Goal: Task Accomplishment & Management: Manage account settings

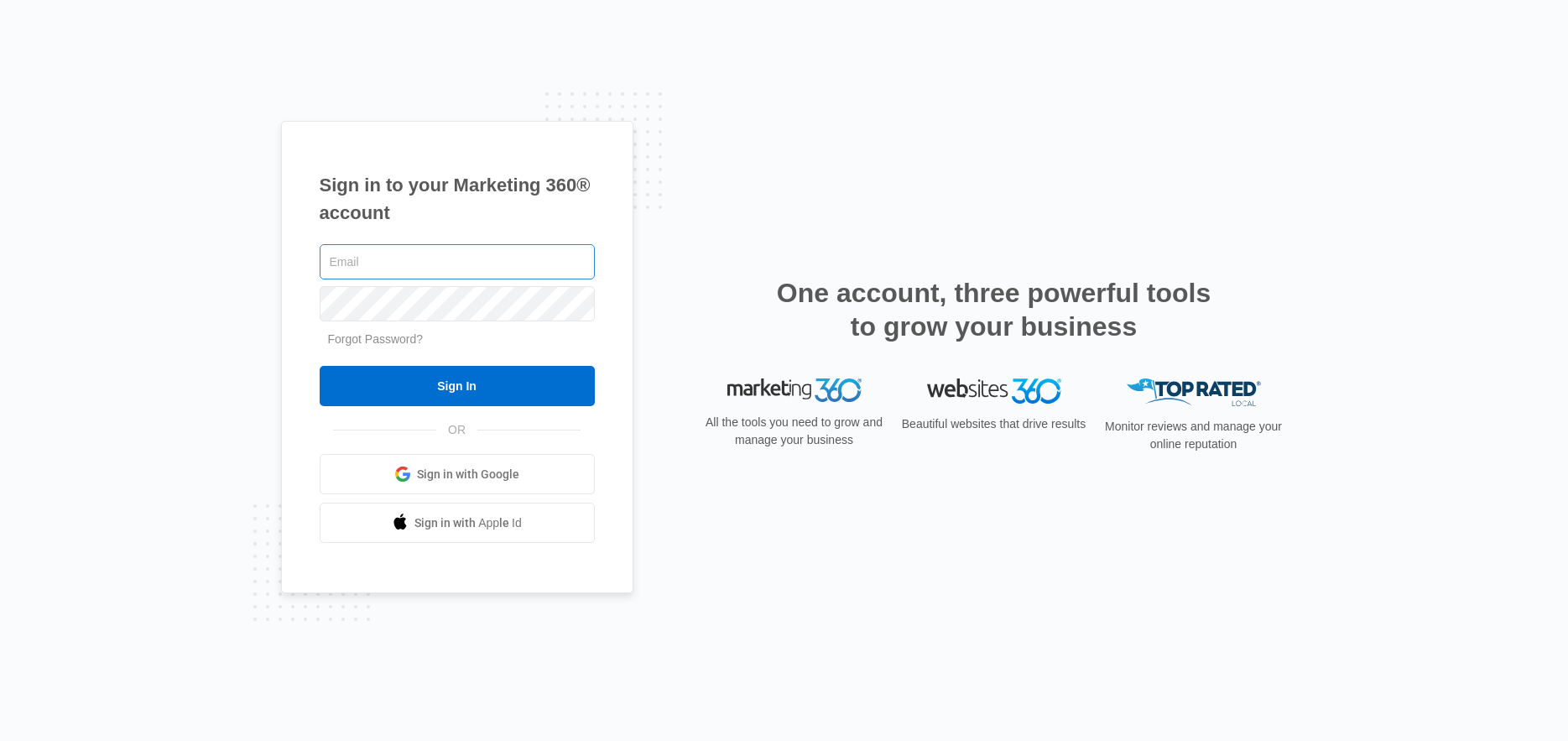
click at [362, 267] on input "text" at bounding box center [457, 262] width 275 height 35
click at [414, 262] on input "text" at bounding box center [457, 262] width 275 height 35
type input "[EMAIL_ADDRESS][DOMAIN_NAME]"
click at [424, 695] on div "Sign in to your Marketing 360® account ambersievers97@aol.com Forgot Password? …" at bounding box center [784, 370] width 1568 height 741
click at [320, 366] on input "Sign In" at bounding box center [457, 386] width 275 height 40
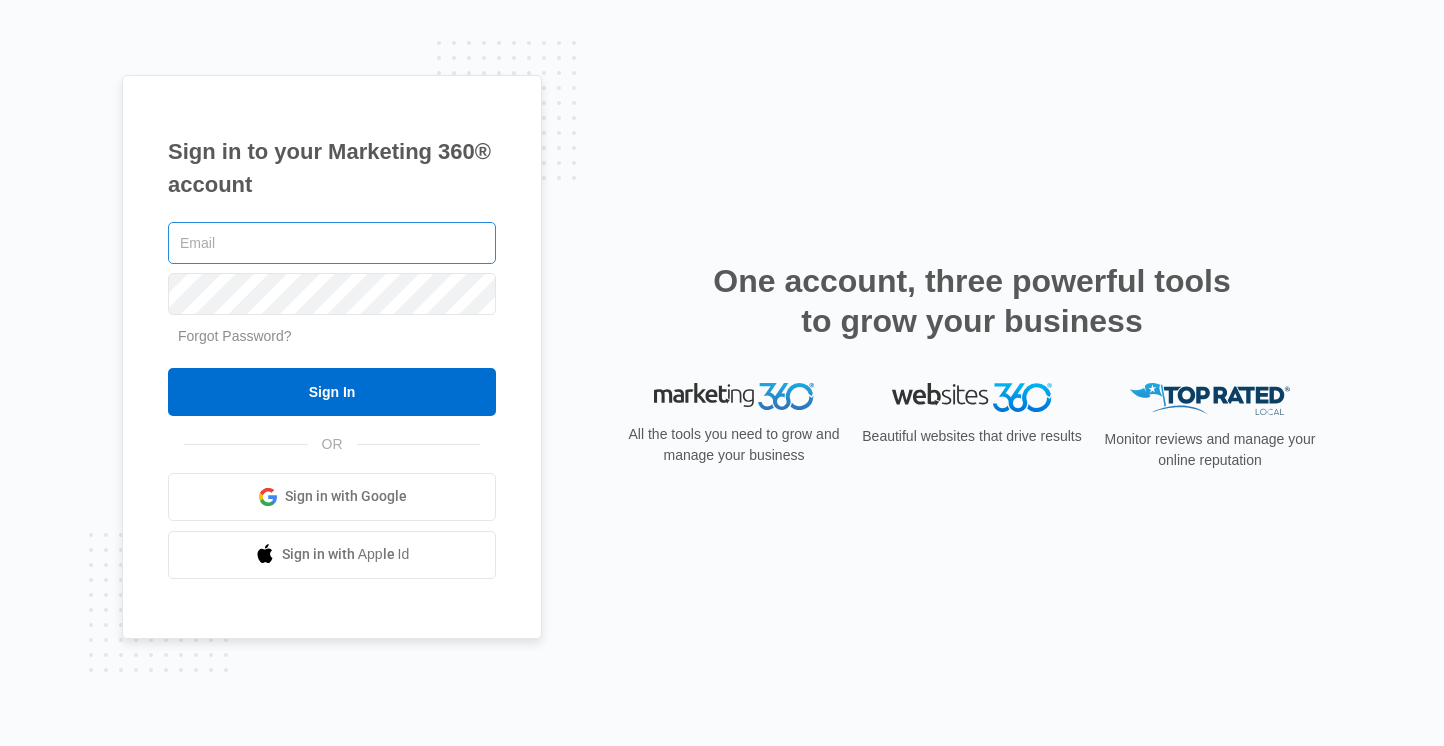
click at [333, 244] on input "text" at bounding box center [332, 243] width 328 height 42
click at [321, 495] on span "Sign in with Google" at bounding box center [346, 496] width 122 height 21
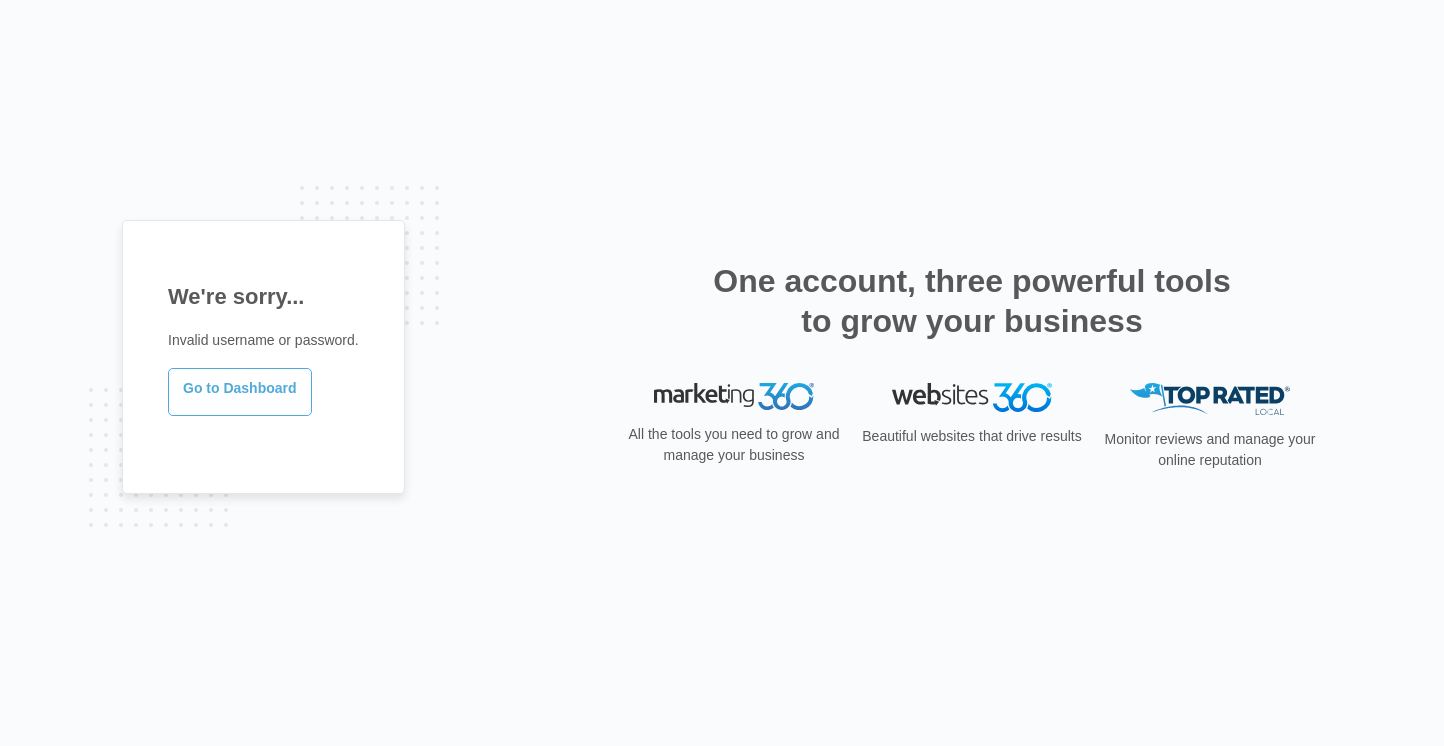
click at [248, 393] on link "Go to Dashboard" at bounding box center [240, 392] width 144 height 48
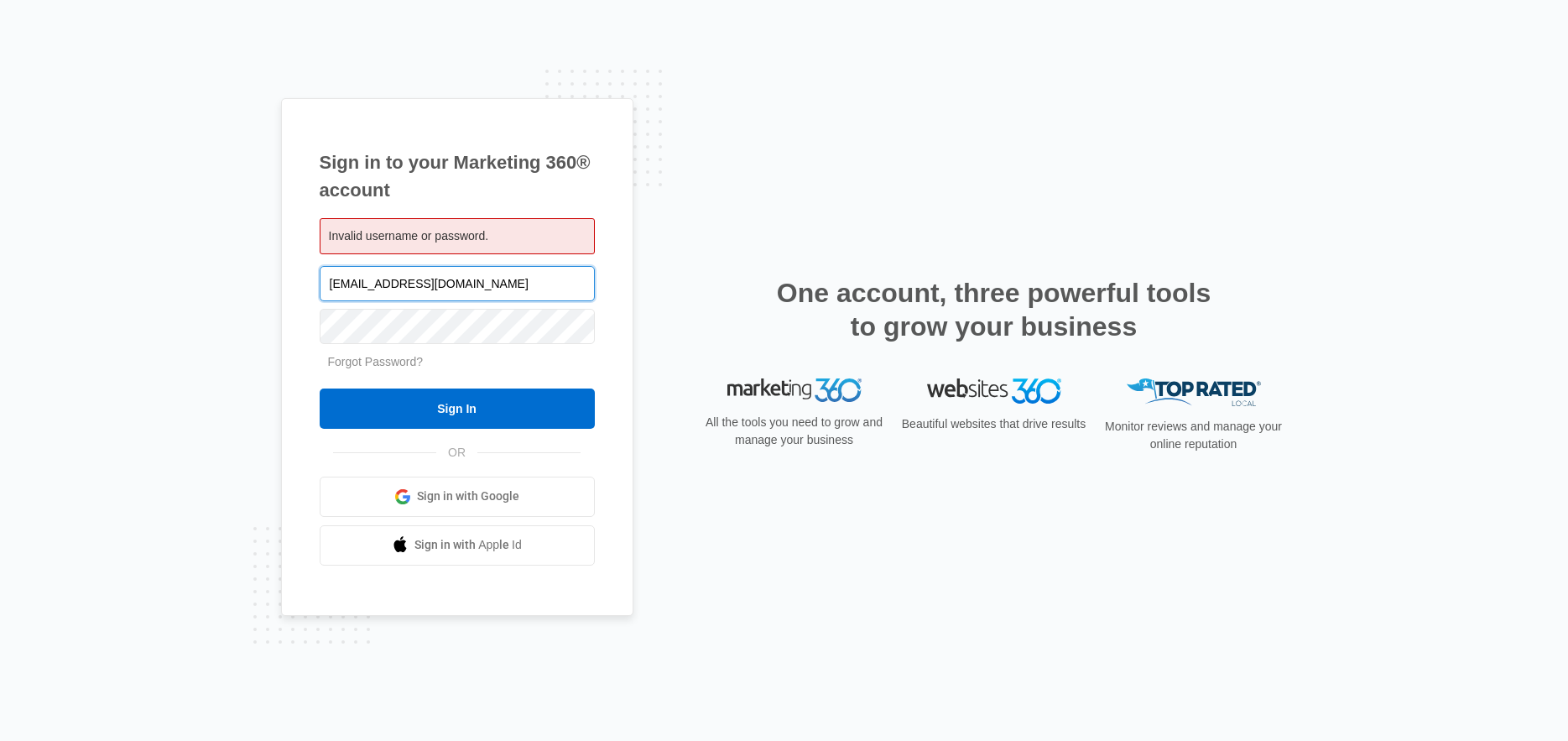
click at [503, 271] on input "[EMAIL_ADDRESS][DOMAIN_NAME]" at bounding box center [457, 284] width 275 height 35
type input "[PERSON_NAME][EMAIL_ADDRESS][DOMAIN_NAME]"
click at [320, 389] on input "Sign In" at bounding box center [457, 409] width 275 height 40
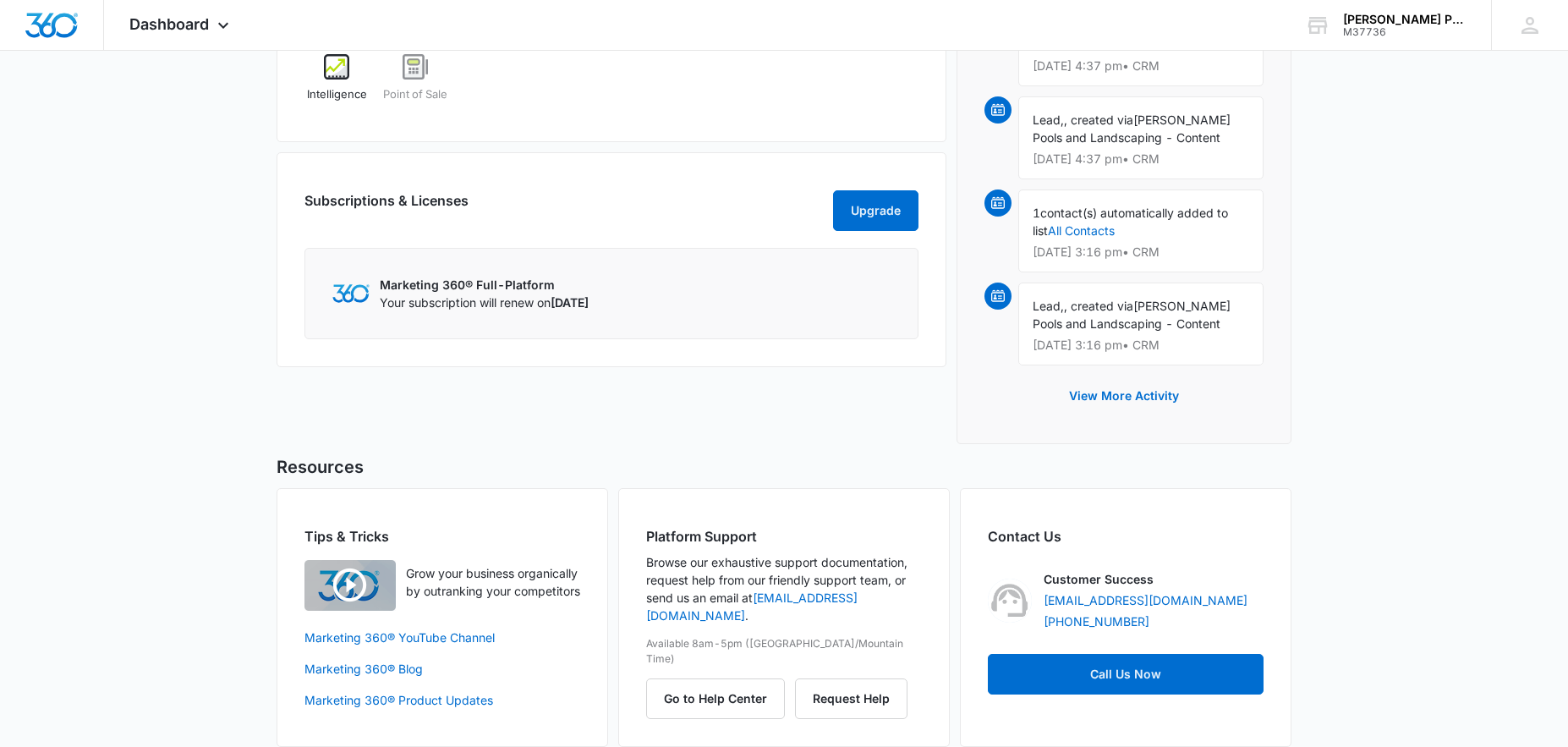
scroll to position [1204, 0]
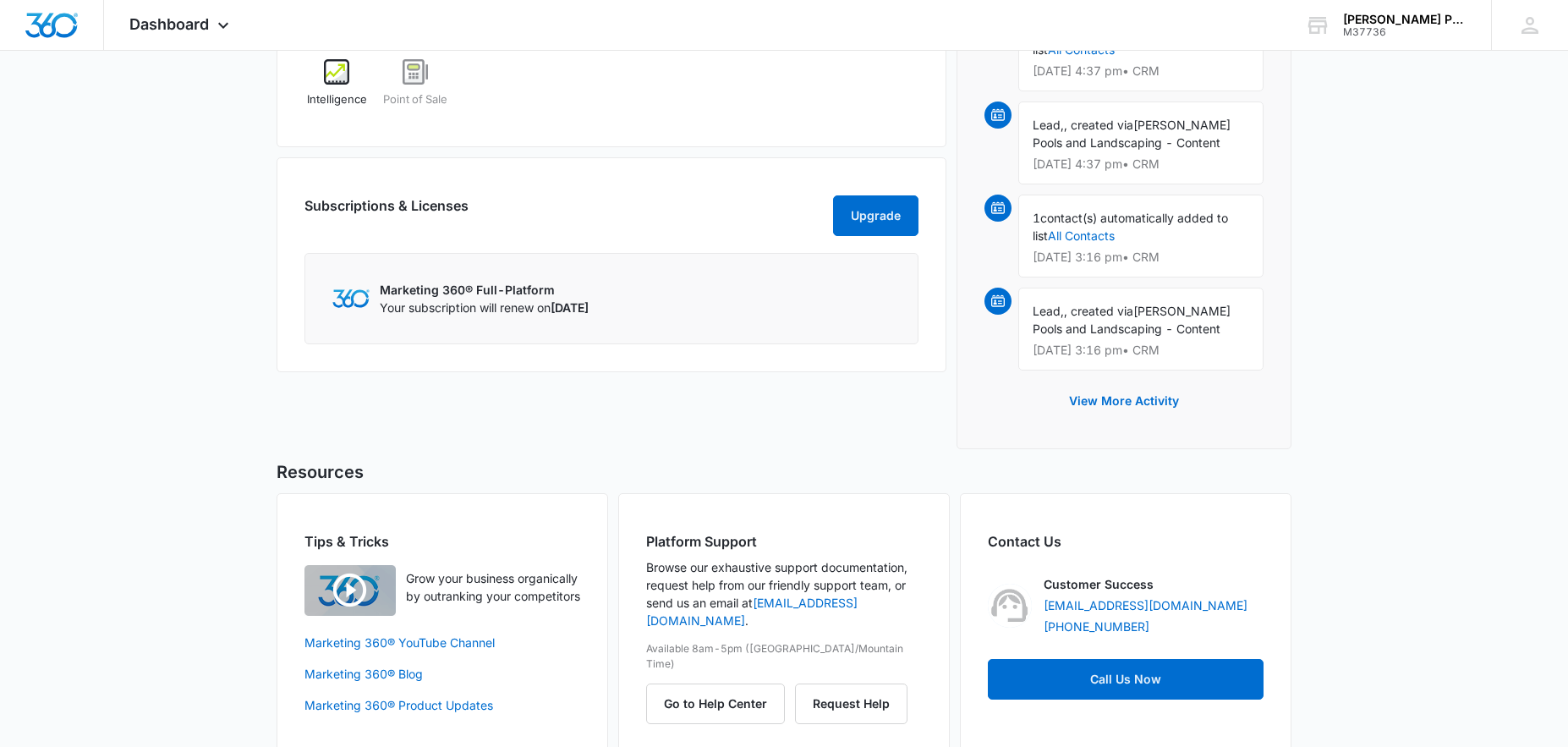
click at [533, 299] on p "Marketing 360® Full-Platform" at bounding box center [484, 289] width 209 height 18
click at [415, 316] on p "Your subscription will renew on [DATE]" at bounding box center [484, 307] width 209 height 18
click at [344, 307] on img at bounding box center [351, 298] width 37 height 18
click at [500, 288] on div "Marketing 360® Full-Platform Your subscription will renew on [DATE]" at bounding box center [611, 299] width 614 height 91
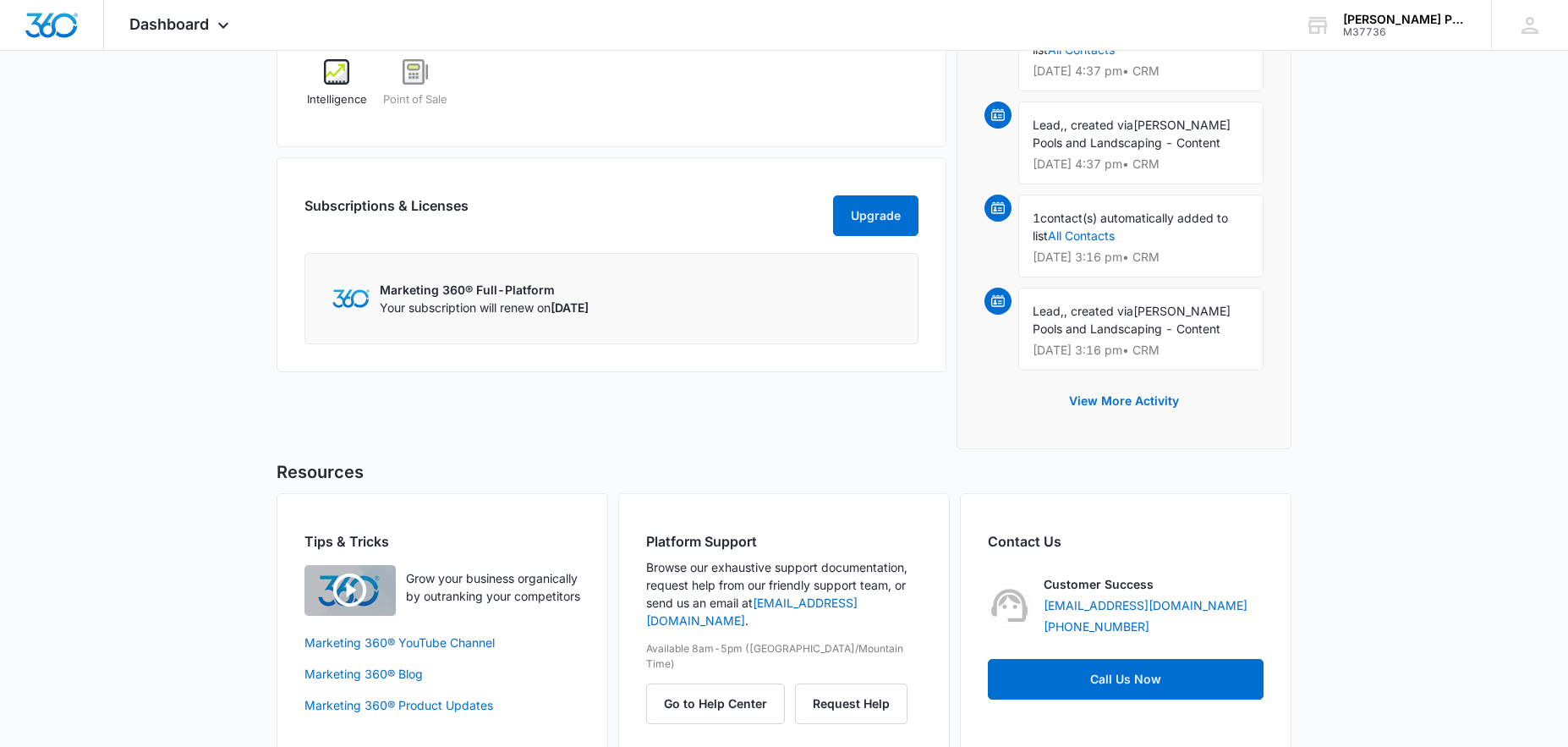
click at [486, 299] on p "Marketing 360® Full-Platform" at bounding box center [484, 289] width 209 height 18
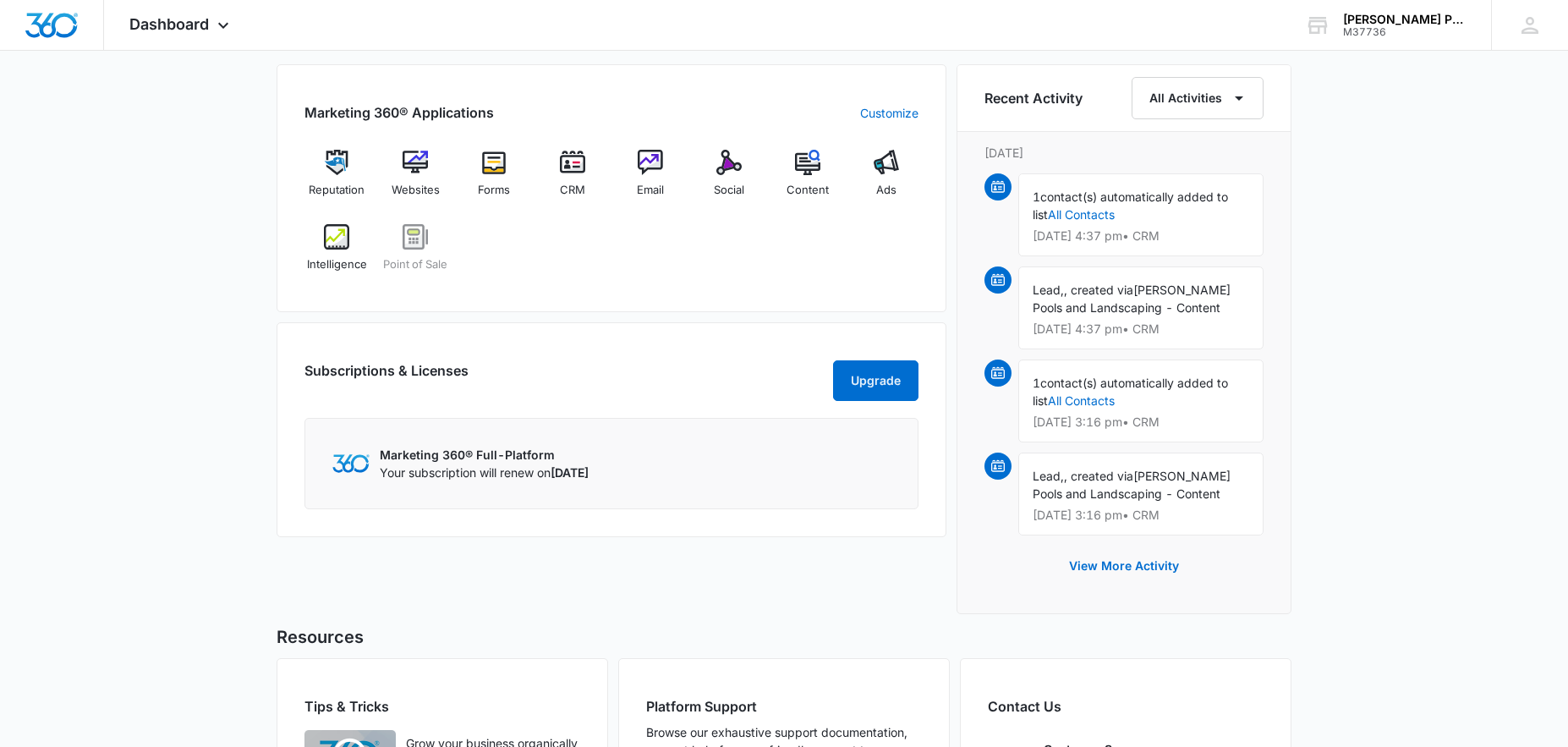
scroll to position [1031, 0]
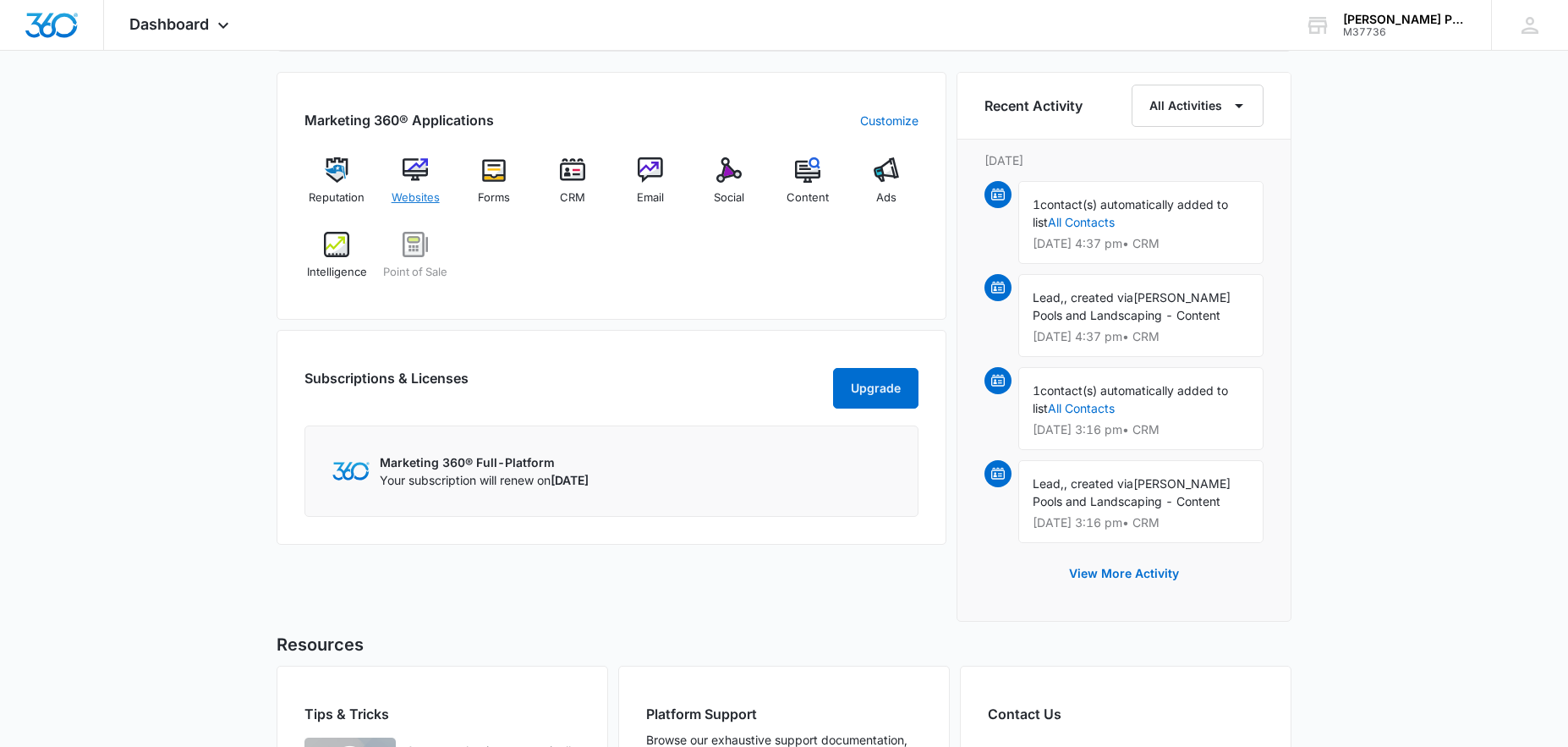
click at [409, 171] on img at bounding box center [415, 170] width 25 height 25
